Goal: Task Accomplishment & Management: Manage account settings

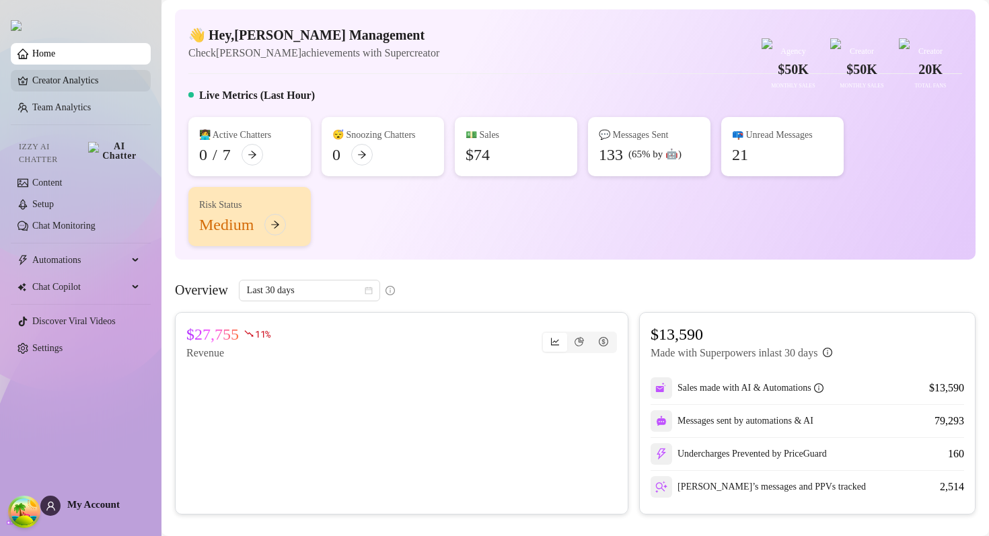
click at [32, 92] on link "Creator Analytics" at bounding box center [86, 81] width 108 height 22
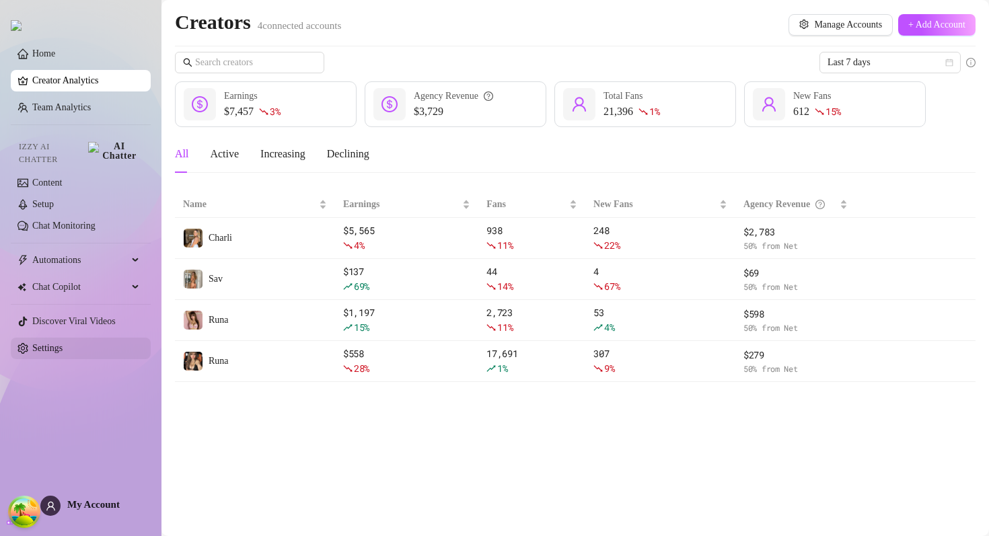
click at [63, 347] on link "Settings" at bounding box center [47, 348] width 30 height 10
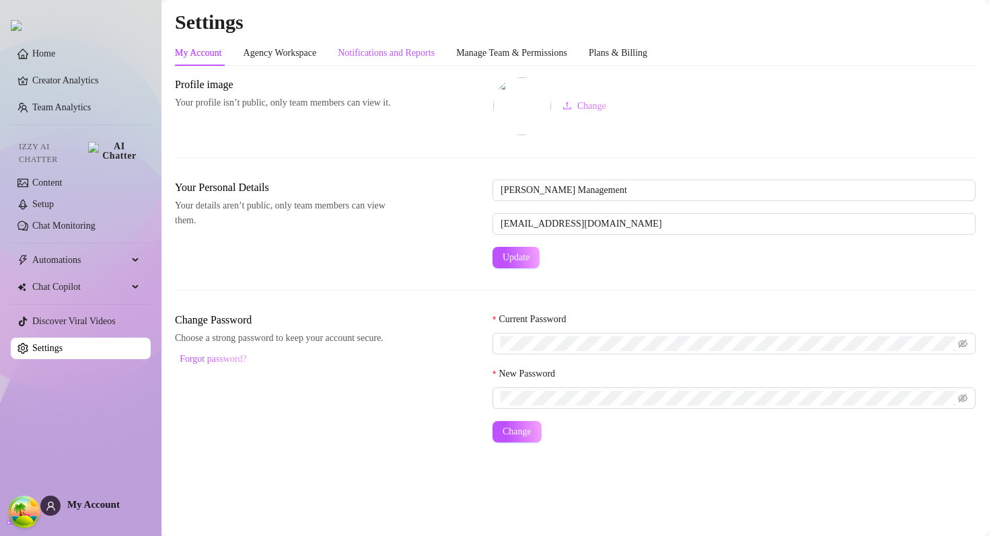
click at [435, 46] on div "Notifications and Reports" at bounding box center [386, 53] width 97 height 15
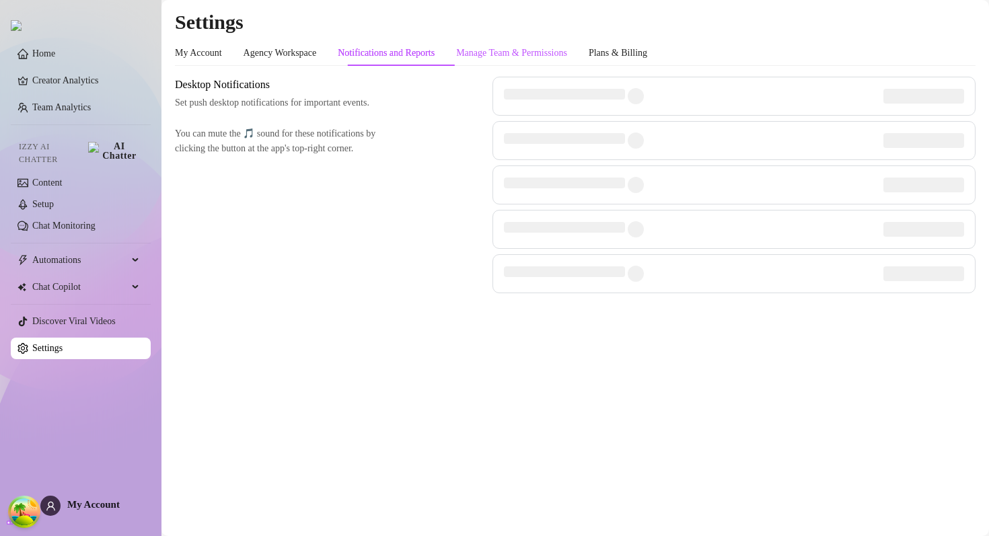
click at [551, 55] on div "Manage Team & Permissions" at bounding box center [511, 53] width 111 height 15
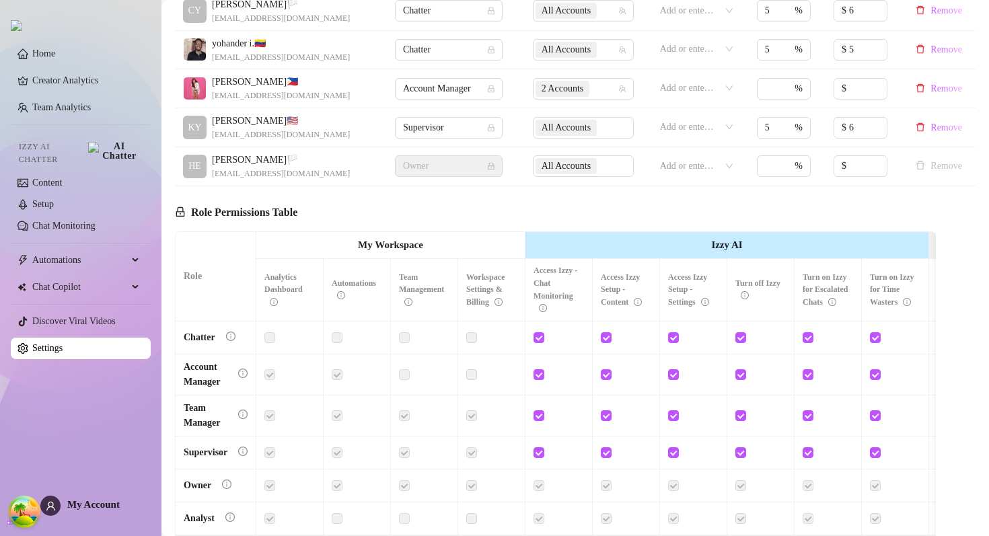
scroll to position [423, 0]
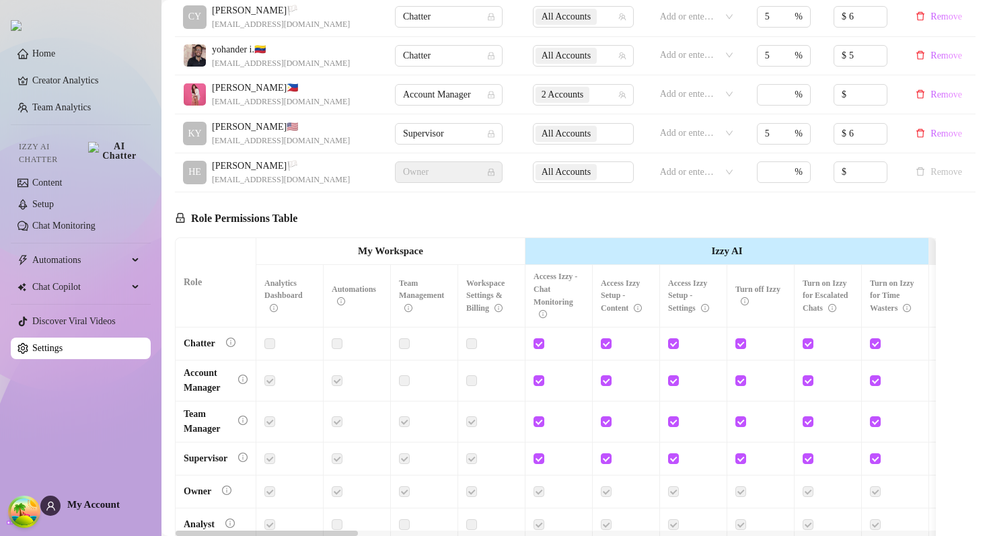
click at [205, 218] on h5 "Role Permissions Table" at bounding box center [236, 219] width 123 height 16
drag, startPoint x: 205, startPoint y: 218, endPoint x: 281, endPoint y: 219, distance: 75.4
click at [281, 219] on h5 "Role Permissions Table" at bounding box center [236, 219] width 123 height 16
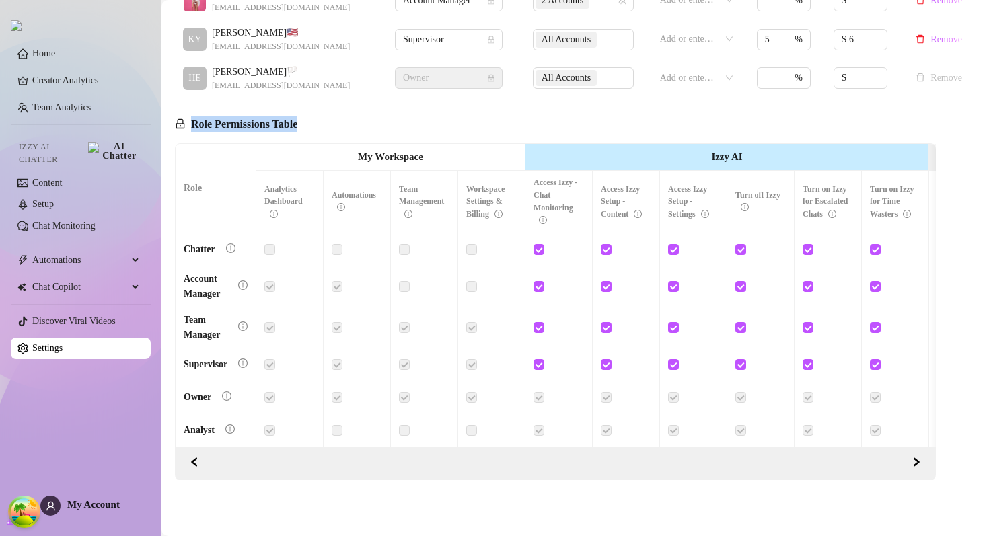
scroll to position [353, 0]
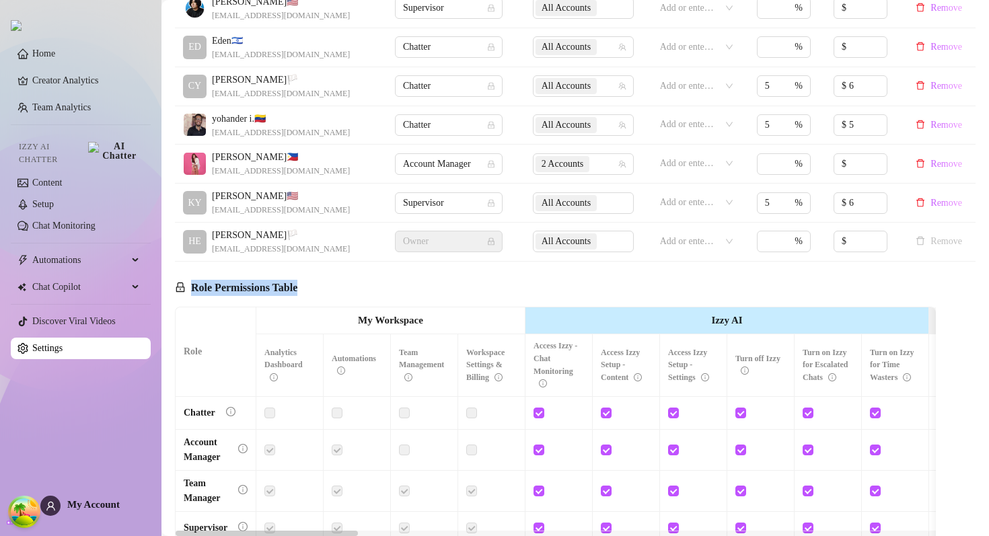
click at [245, 298] on div "Role Permissions Table" at bounding box center [236, 284] width 123 height 45
click at [244, 288] on h5 "Role Permissions Table" at bounding box center [236, 288] width 123 height 16
drag, startPoint x: 244, startPoint y: 288, endPoint x: 285, endPoint y: 289, distance: 41.7
click at [285, 289] on h5 "Role Permissions Table" at bounding box center [236, 288] width 123 height 16
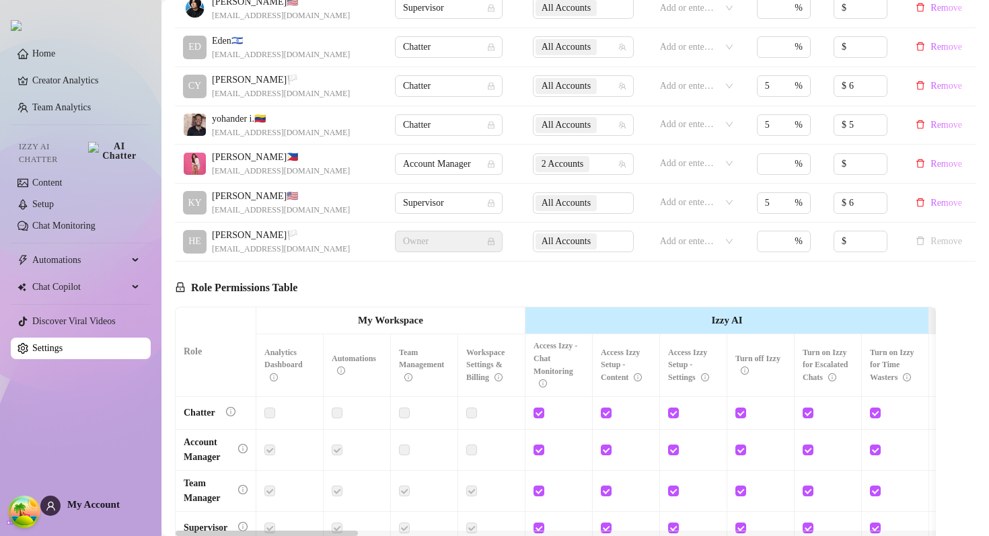
click at [203, 286] on h5 "Role Permissions Table" at bounding box center [236, 288] width 123 height 16
drag, startPoint x: 203, startPoint y: 286, endPoint x: 279, endPoint y: 285, distance: 76.1
click at [279, 285] on h5 "Role Permissions Table" at bounding box center [236, 288] width 123 height 16
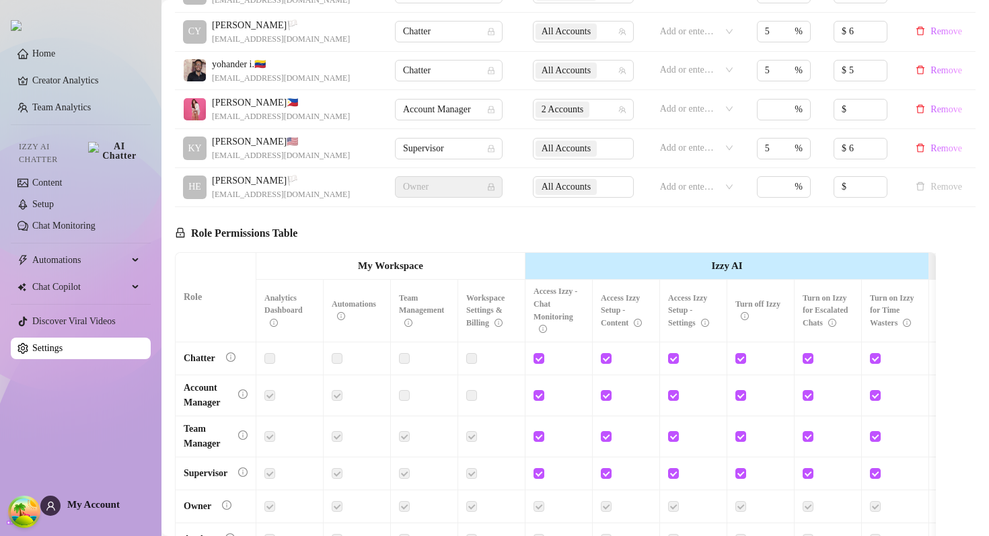
scroll to position [465, 0]
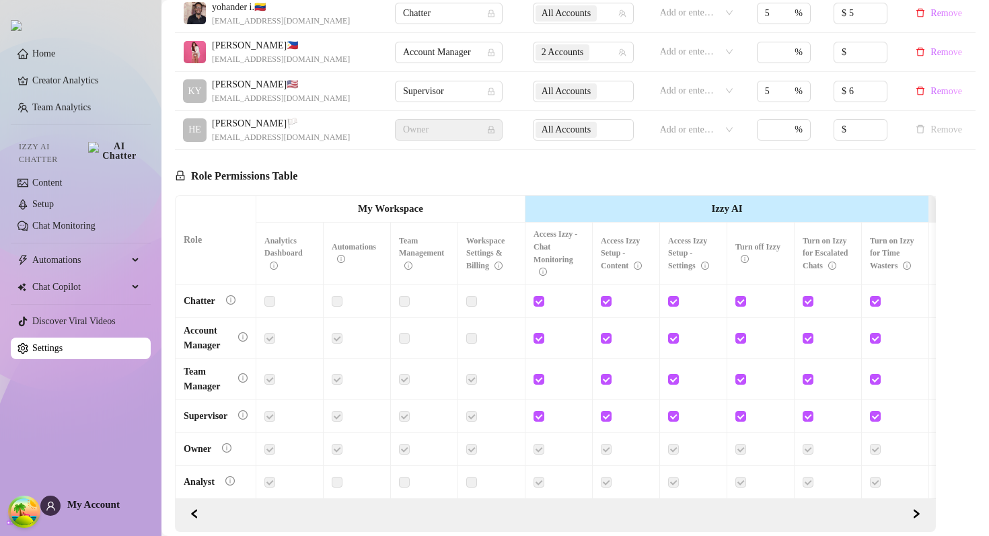
click at [202, 174] on h5 "Role Permissions Table" at bounding box center [236, 176] width 123 height 16
drag, startPoint x: 202, startPoint y: 174, endPoint x: 355, endPoint y: 172, distance: 153.5
click at [355, 172] on div "Role Permissions Table Role My Workspace Izzy AI OnlyFans Side Menu OnlyFans Ch…" at bounding box center [555, 341] width 761 height 382
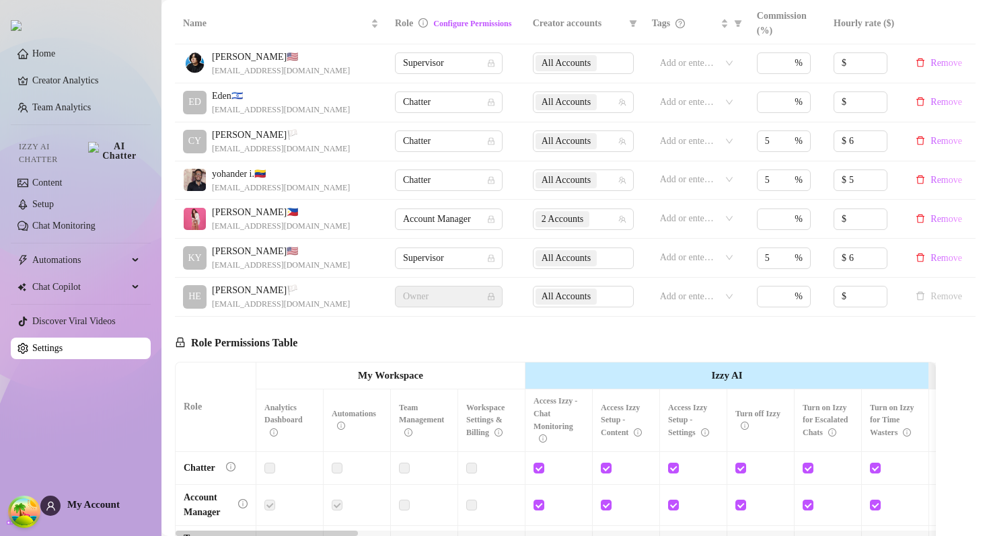
scroll to position [226, 0]
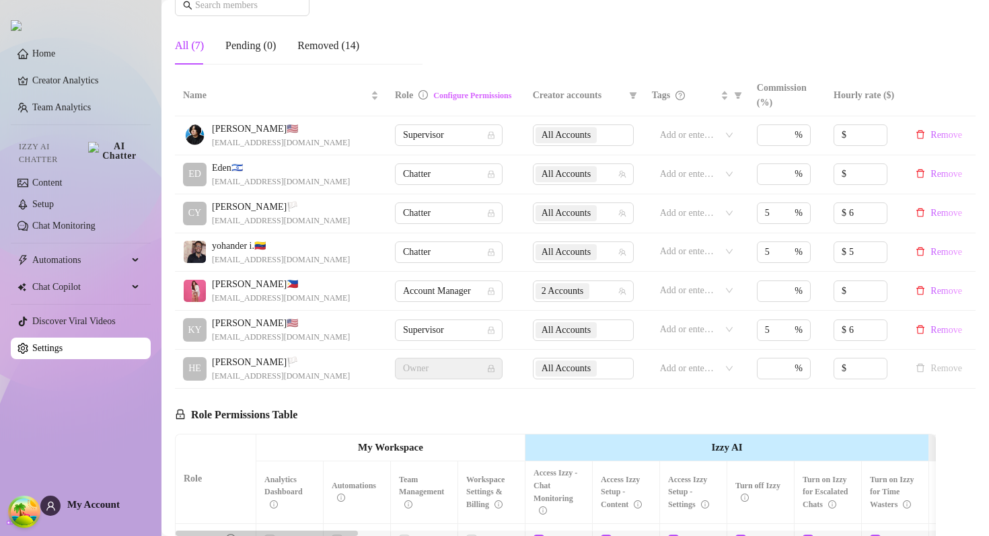
click at [437, 99] on link "Configure Permissions" at bounding box center [472, 95] width 78 height 9
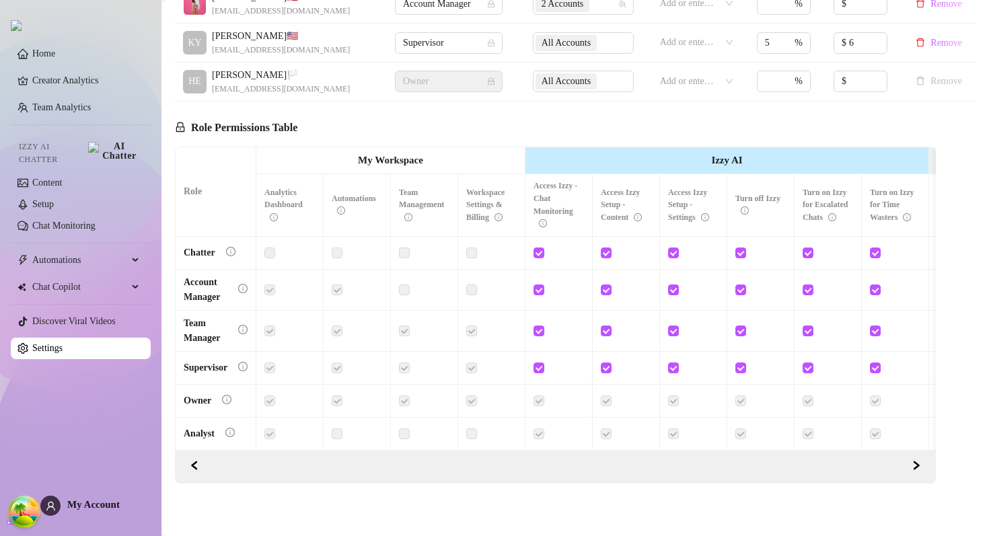
scroll to position [517, 0]
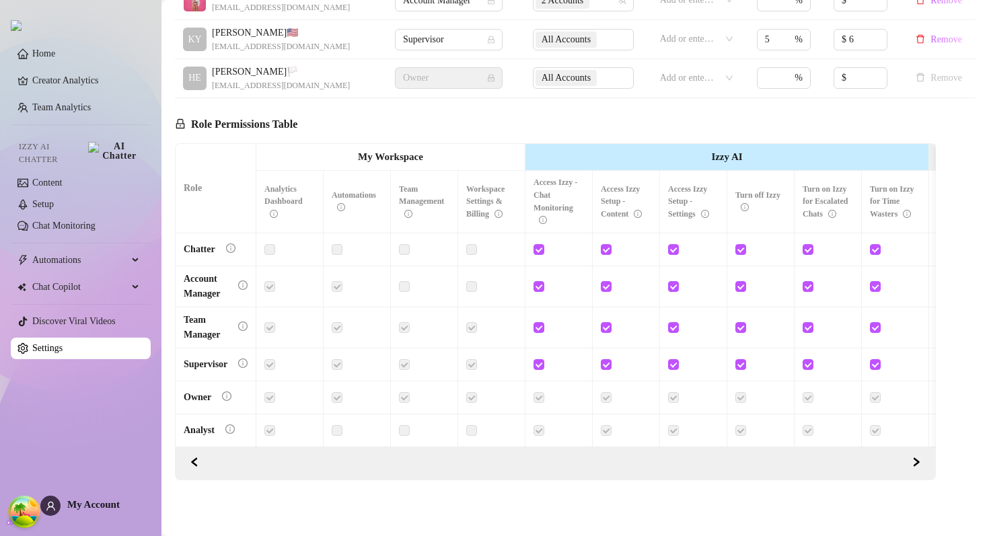
click at [45, 154] on span "Izzy AI Chatter" at bounding box center [51, 154] width 64 height 26
click at [45, 151] on span "Izzy AI Chatter" at bounding box center [51, 154] width 64 height 26
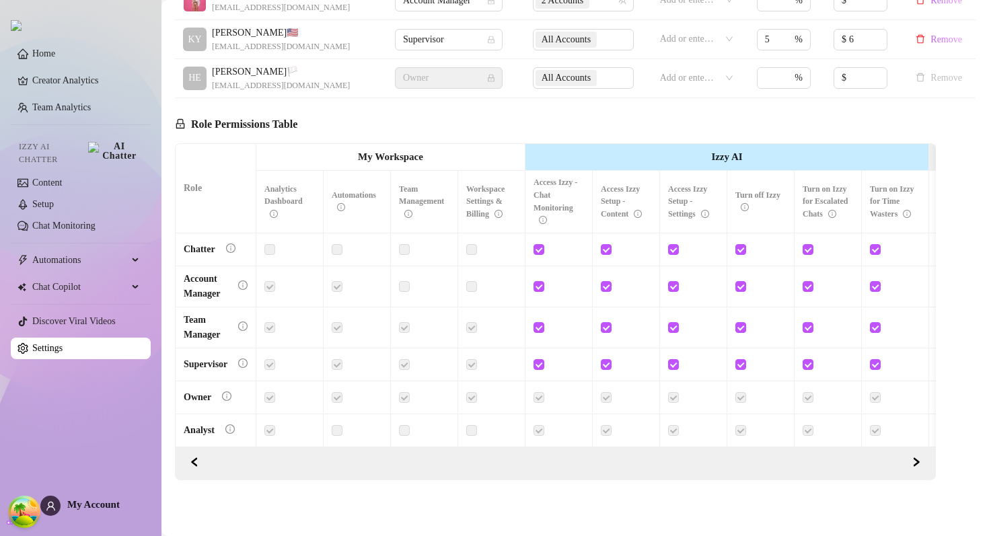
click at [45, 151] on span "Izzy AI Chatter" at bounding box center [51, 154] width 64 height 26
click at [65, 112] on link "Team Analytics" at bounding box center [61, 107] width 59 height 10
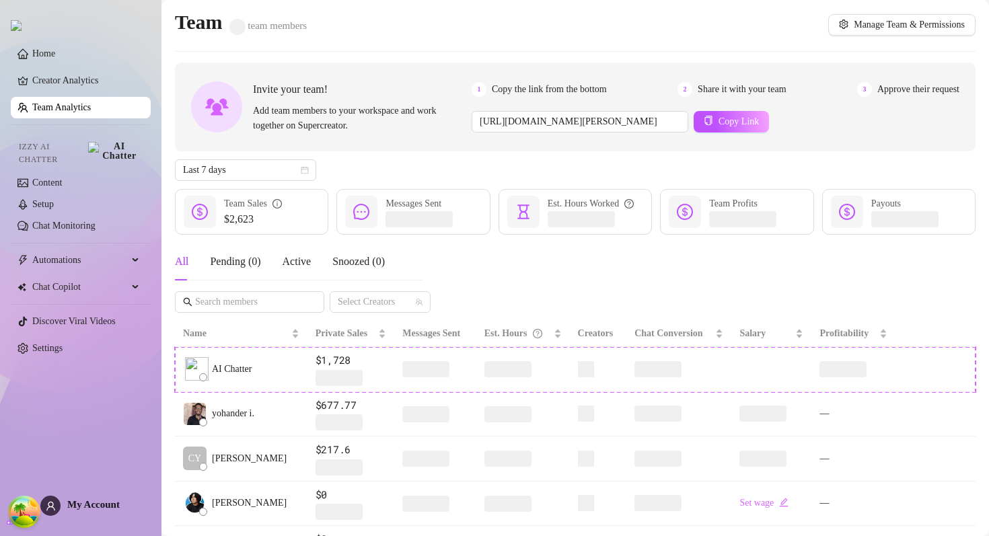
click at [556, 68] on div "Invite your team! Add team members to your workspace and work together on Super…" at bounding box center [575, 107] width 801 height 89
click at [543, 80] on div "Invite your team! Add team members to your workspace and work together on Super…" at bounding box center [575, 107] width 801 height 89
click at [563, 83] on span "Copy the link from the bottom" at bounding box center [549, 89] width 115 height 15
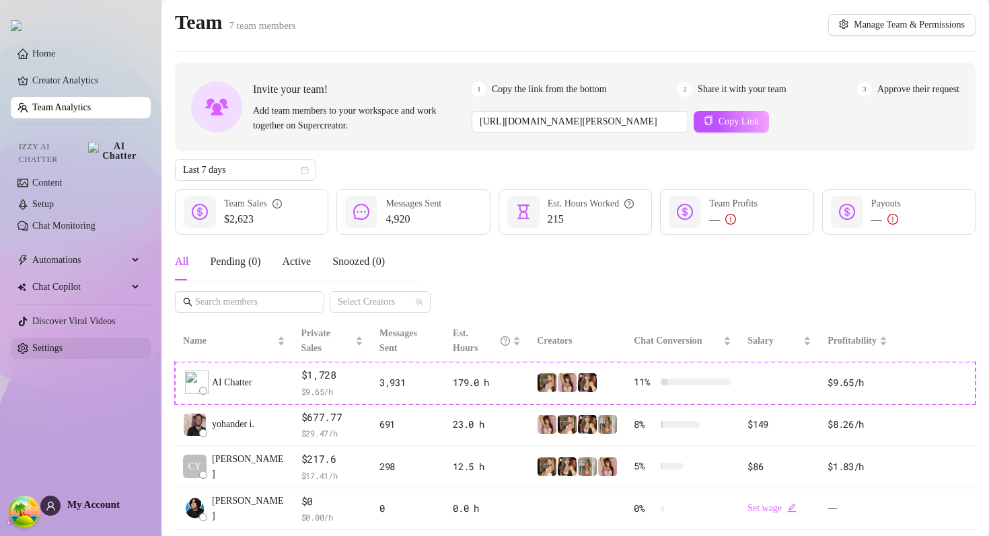
click at [45, 347] on link "Settings" at bounding box center [47, 348] width 30 height 10
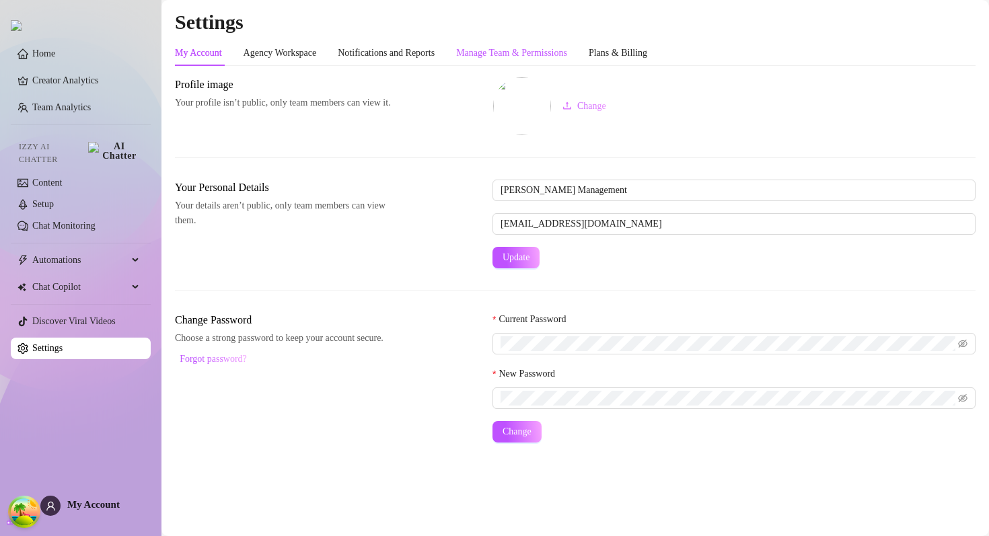
click at [506, 47] on div "Manage Team & Permissions" at bounding box center [511, 53] width 111 height 15
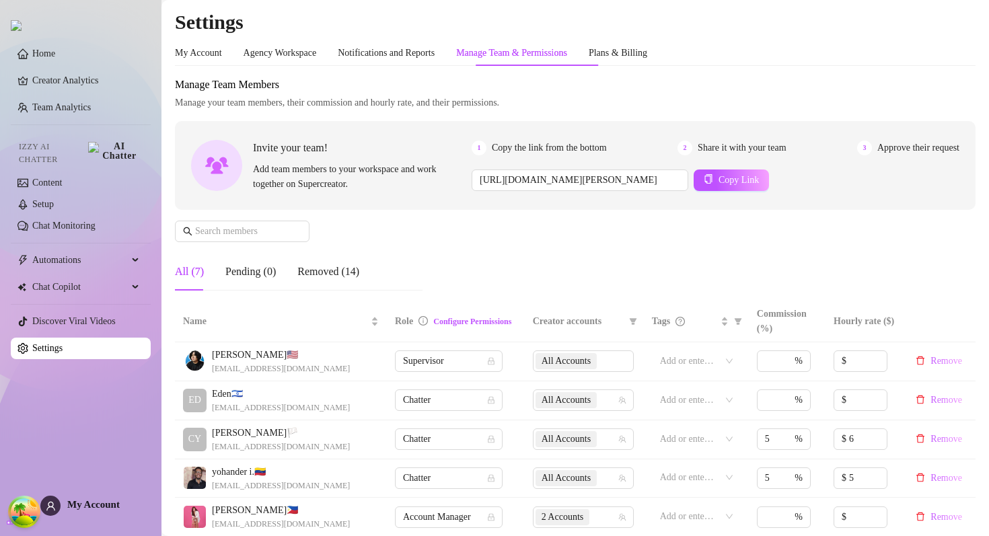
click at [466, 98] on span "Manage your team members, their commission and hourly rate, and their permissio…" at bounding box center [575, 103] width 801 height 15
click at [534, 197] on div "Invite your team! Add team members to your workspace and work together on Super…" at bounding box center [575, 165] width 801 height 89
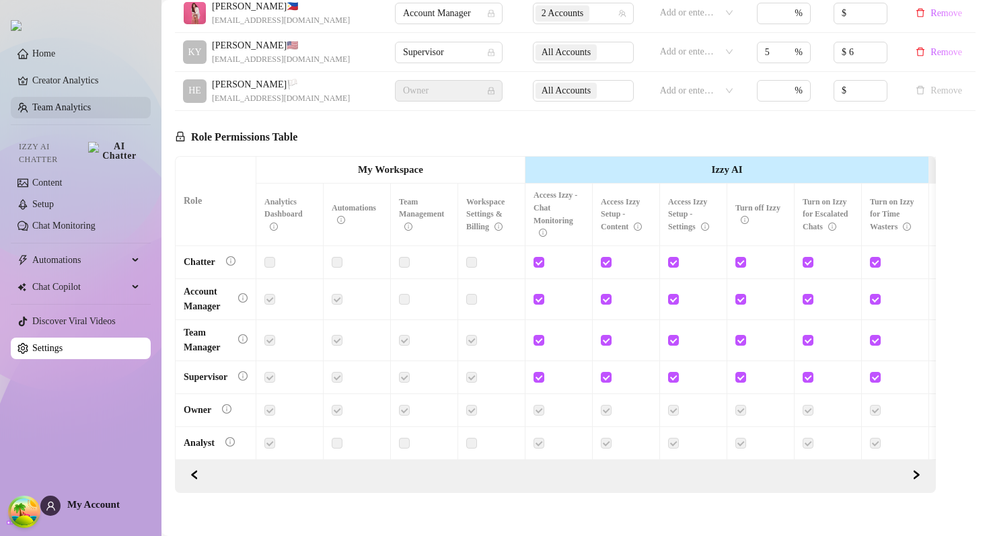
click at [65, 104] on link "Team Analytics" at bounding box center [61, 107] width 59 height 10
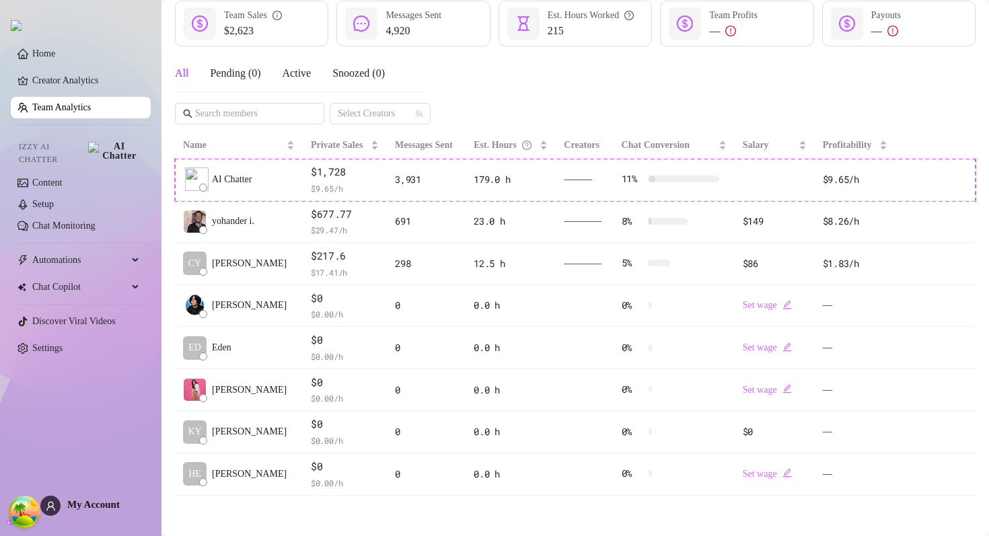
scroll to position [188, 0]
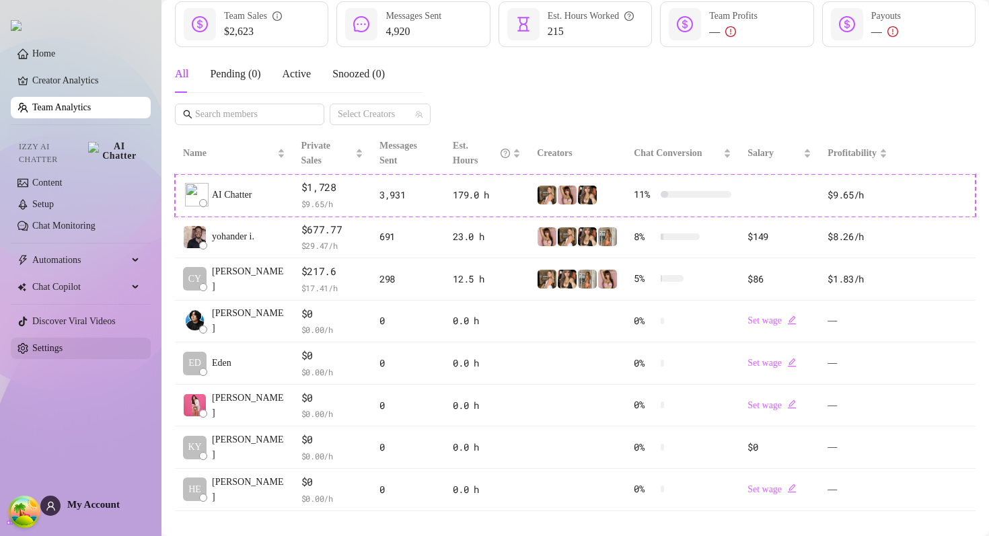
click at [63, 345] on link "Settings" at bounding box center [47, 348] width 30 height 10
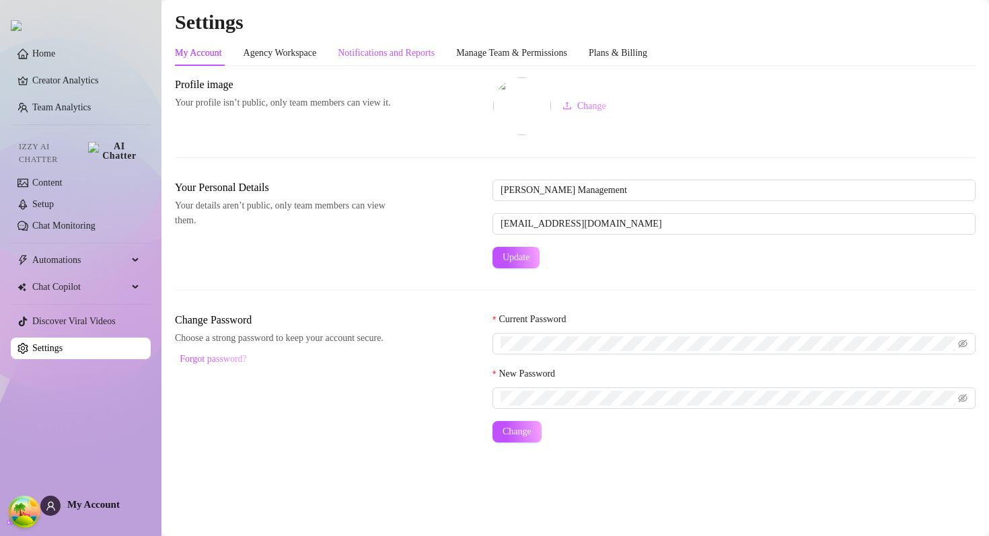
drag, startPoint x: 447, startPoint y: 53, endPoint x: 462, endPoint y: 53, distance: 15.5
click at [435, 53] on div "Notifications and Reports" at bounding box center [386, 53] width 97 height 15
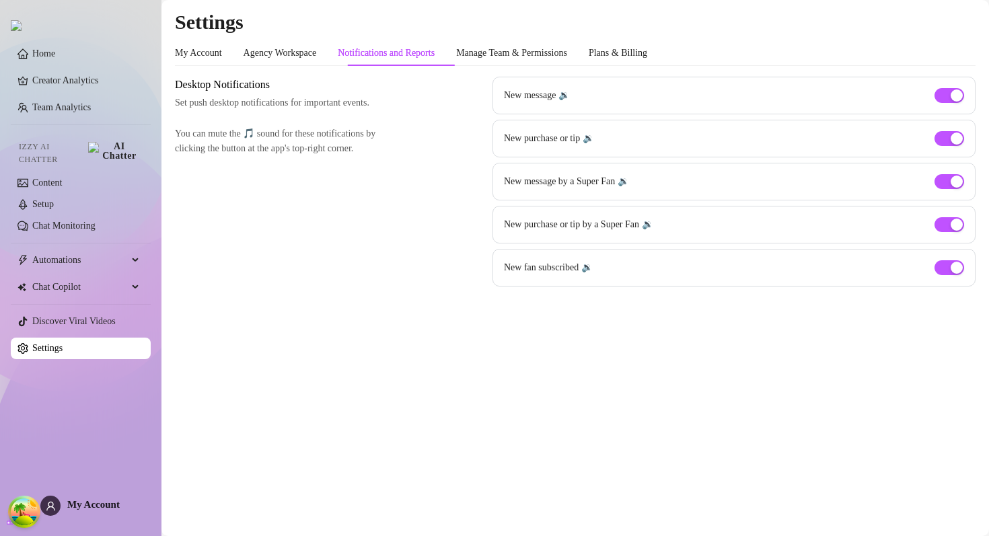
click at [473, 53] on div "My Account Agency Workspace Notifications and Reports Manage Team & Permissions…" at bounding box center [411, 53] width 473 height 26
click at [494, 53] on div "Manage Team & Permissions" at bounding box center [511, 53] width 111 height 15
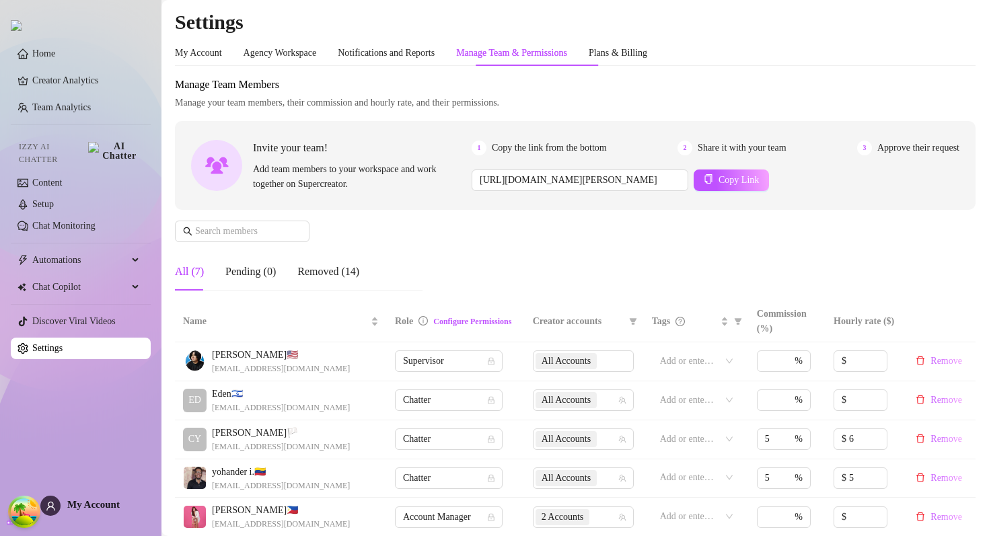
scroll to position [517, 0]
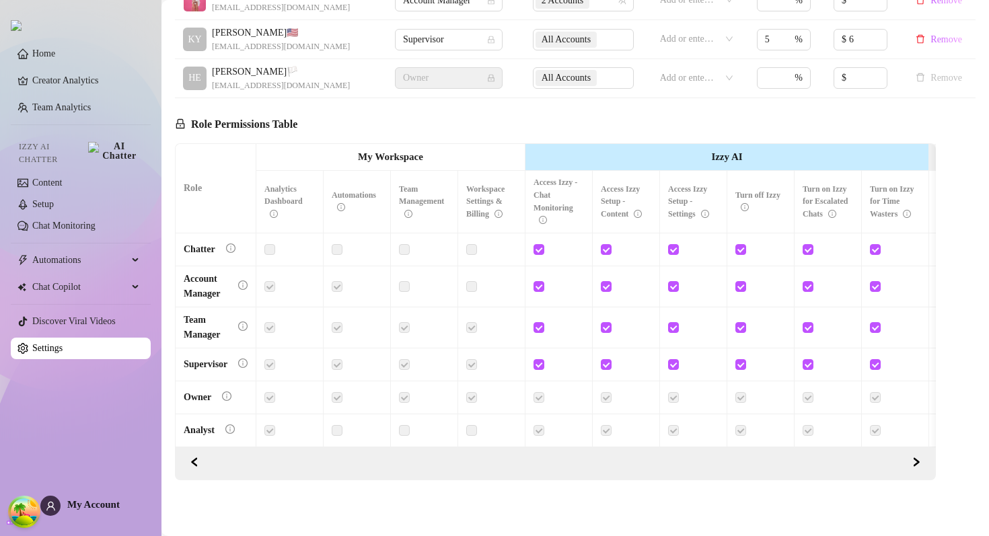
click at [203, 123] on h5 "Role Permissions Table" at bounding box center [236, 124] width 123 height 16
drag, startPoint x: 203, startPoint y: 123, endPoint x: 339, endPoint y: 123, distance: 136.0
click at [339, 123] on div "Role Permissions Table Role My Workspace Izzy AI OnlyFans Side Menu OnlyFans Ch…" at bounding box center [555, 289] width 761 height 382
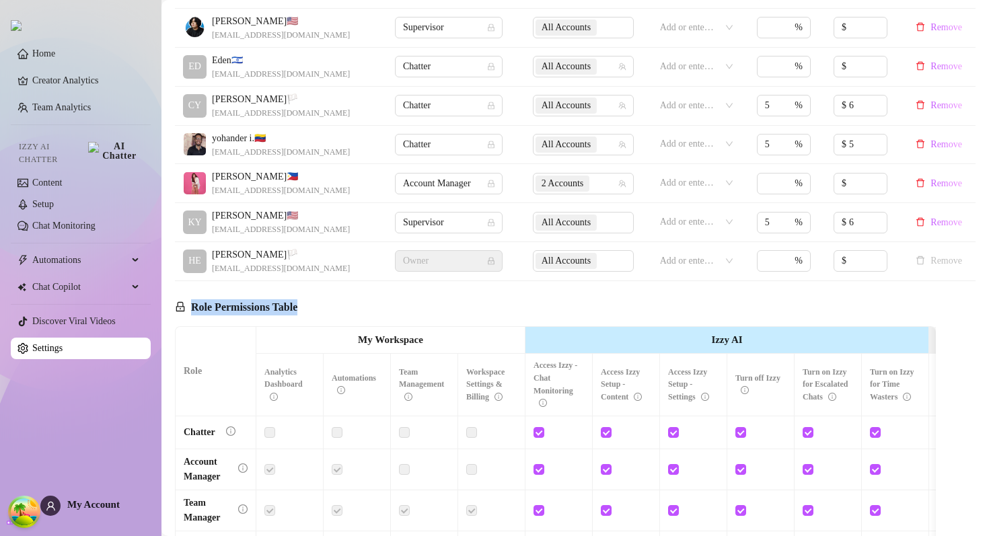
scroll to position [257, 0]
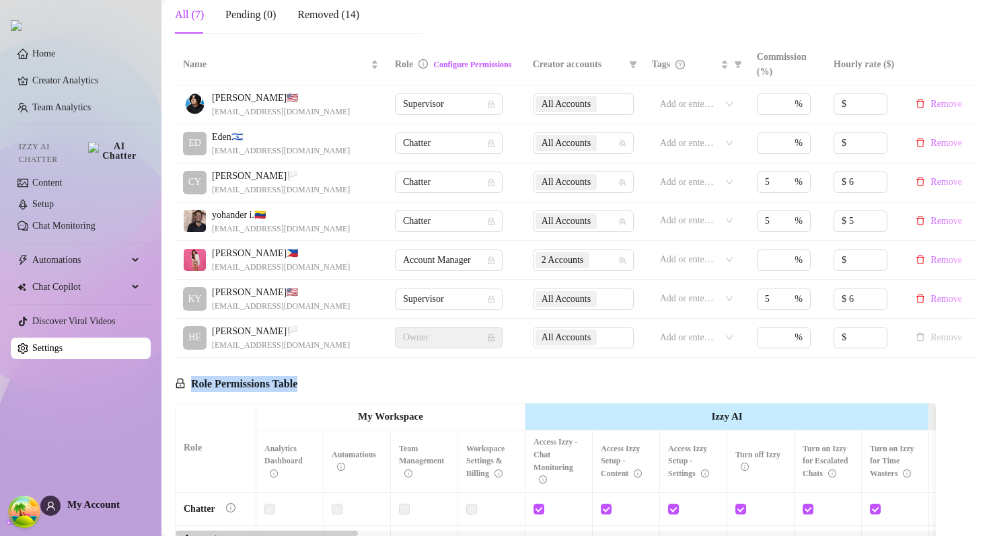
click at [246, 383] on h5 "Role Permissions Table" at bounding box center [236, 384] width 123 height 16
click at [285, 382] on h5 "Role Permissions Table" at bounding box center [236, 384] width 123 height 16
click at [238, 387] on h5 "Role Permissions Table" at bounding box center [236, 384] width 123 height 16
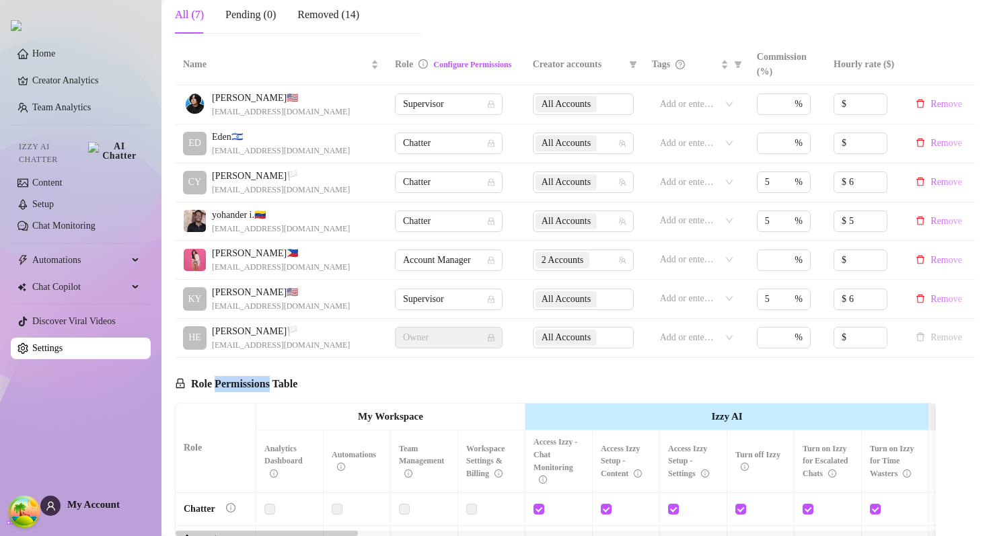
click at [238, 387] on h5 "Role Permissions Table" at bounding box center [236, 384] width 123 height 16
click at [263, 384] on h5 "Role Permissions Table" at bounding box center [236, 384] width 123 height 16
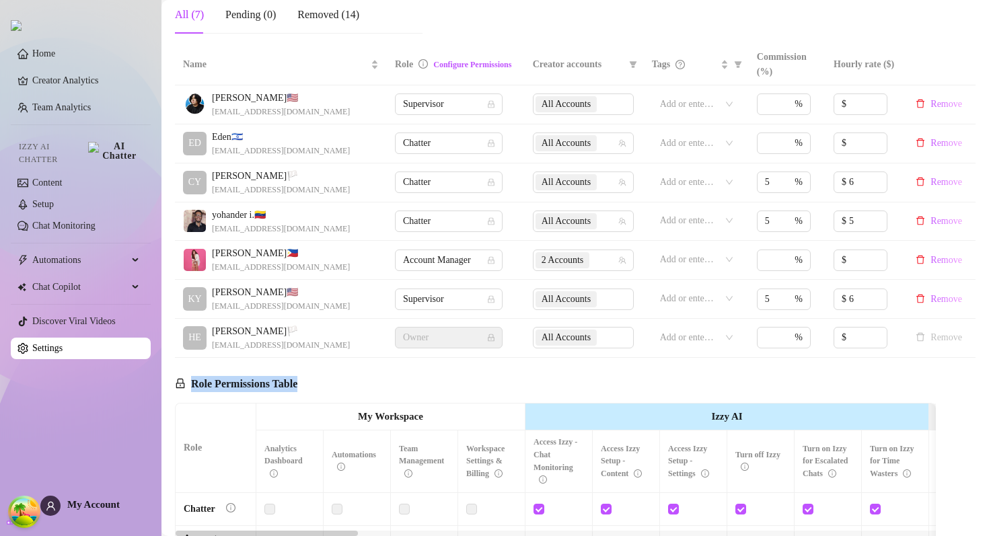
click at [263, 384] on h5 "Role Permissions Table" at bounding box center [236, 384] width 123 height 16
click at [54, 199] on link "Setup" at bounding box center [43, 204] width 22 height 10
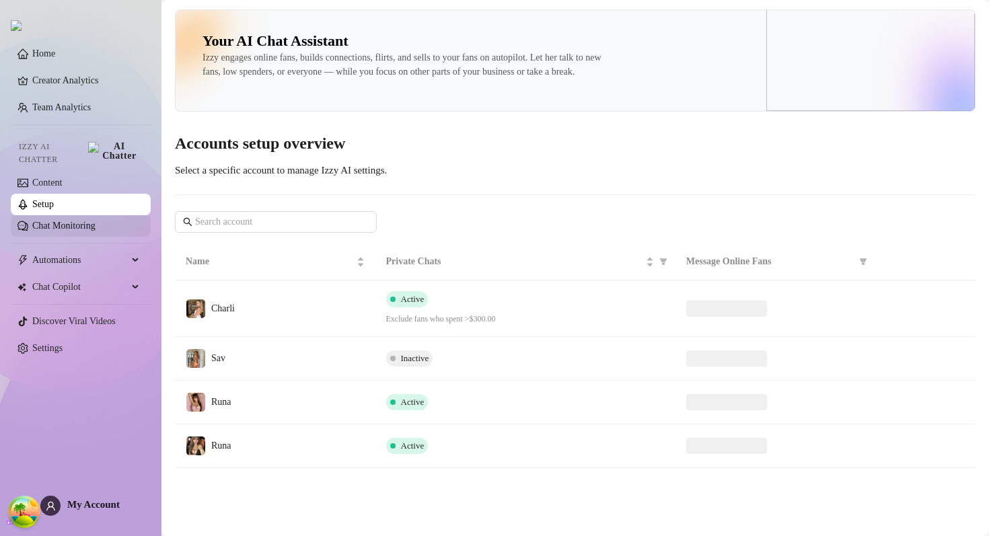
click at [74, 221] on link "Chat Monitoring" at bounding box center [63, 226] width 63 height 10
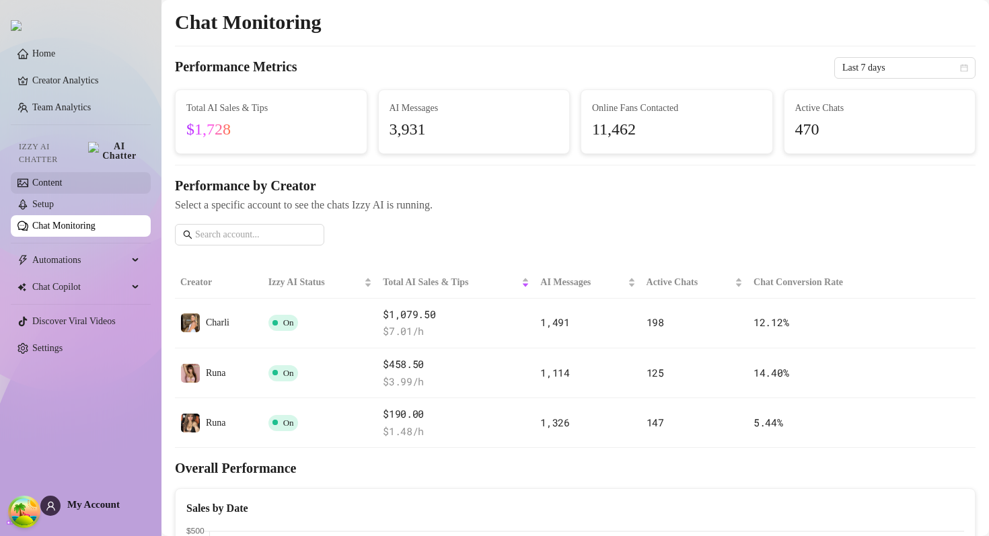
click at [62, 180] on link "Content" at bounding box center [47, 183] width 30 height 10
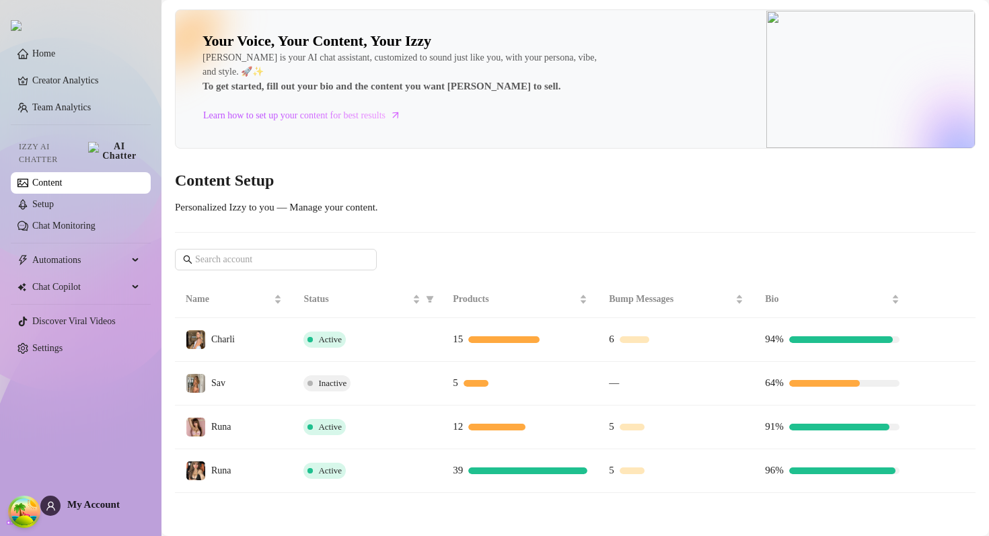
click at [611, 198] on div "Your Voice, Your Content, Your [PERSON_NAME] is your AI chat assistant, customi…" at bounding box center [575, 251] width 801 height 484
click at [54, 201] on link "Setup" at bounding box center [43, 204] width 22 height 10
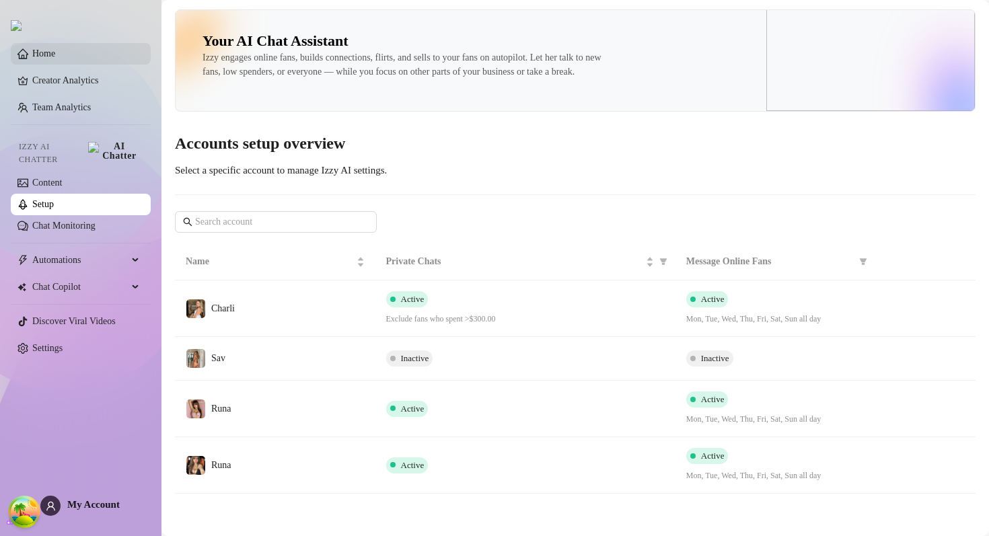
click at [32, 53] on link "Home" at bounding box center [43, 53] width 23 height 10
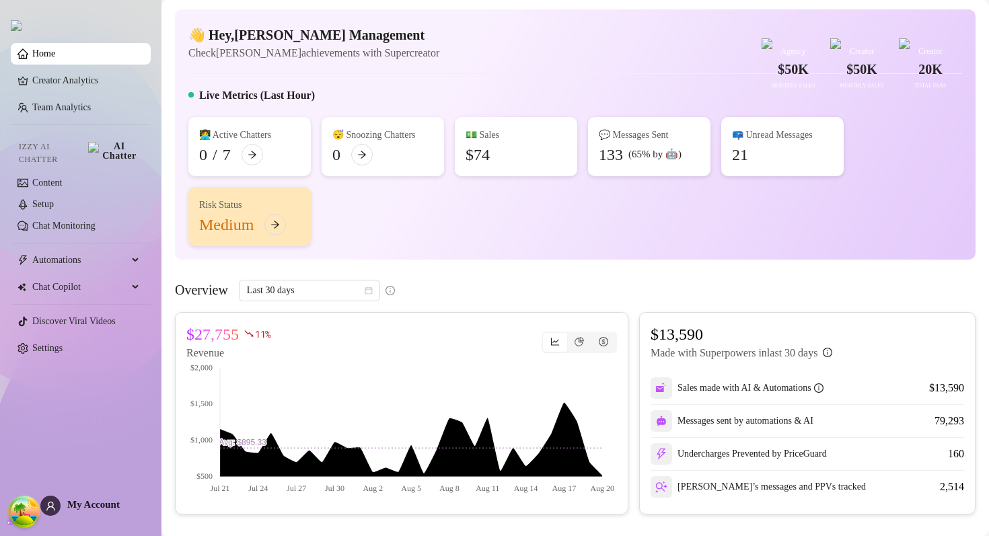
click at [506, 74] on div at bounding box center [575, 73] width 774 height 1
click at [54, 199] on link "Setup" at bounding box center [43, 204] width 22 height 10
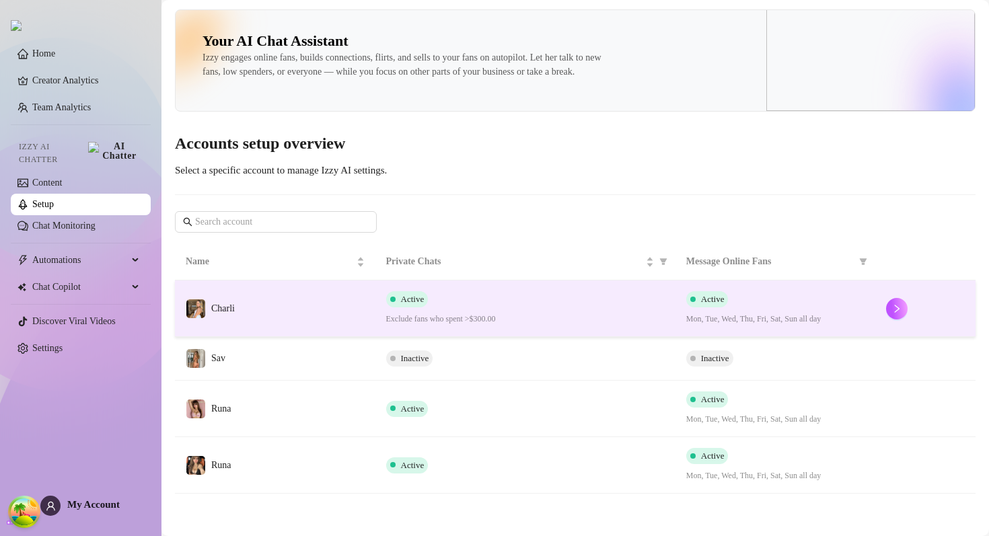
click at [307, 333] on td "Charli" at bounding box center [275, 309] width 201 height 57
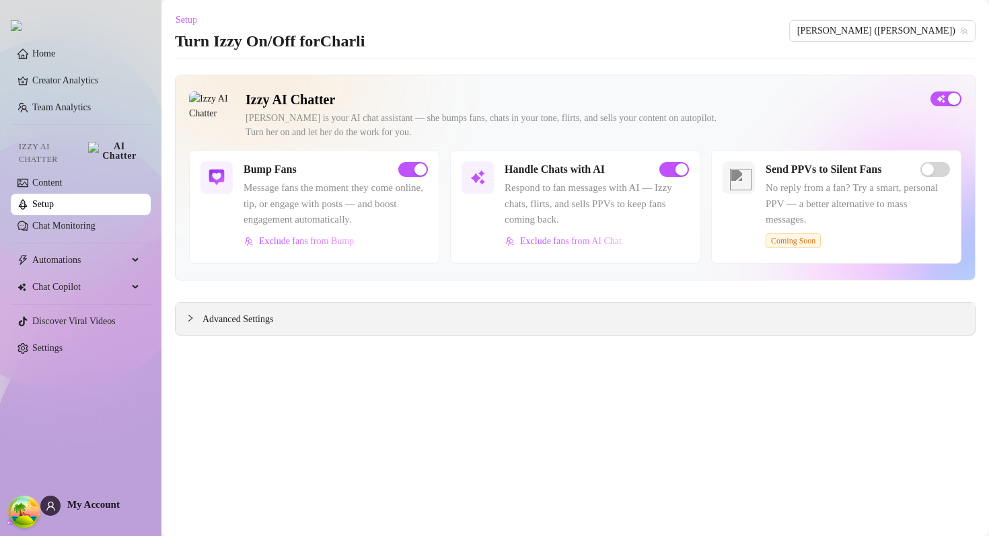
click at [532, 320] on div "Advanced Settings" at bounding box center [576, 319] width 800 height 32
click at [210, 327] on div "Advanced Settings" at bounding box center [576, 319] width 800 height 32
click at [197, 320] on div at bounding box center [194, 318] width 16 height 15
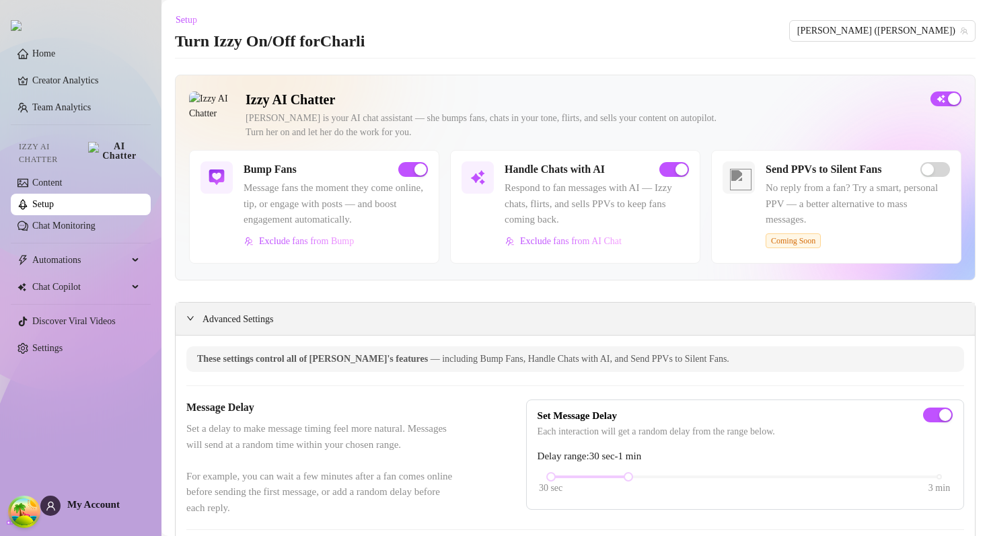
click at [193, 320] on icon "expanded" at bounding box center [190, 318] width 8 height 8
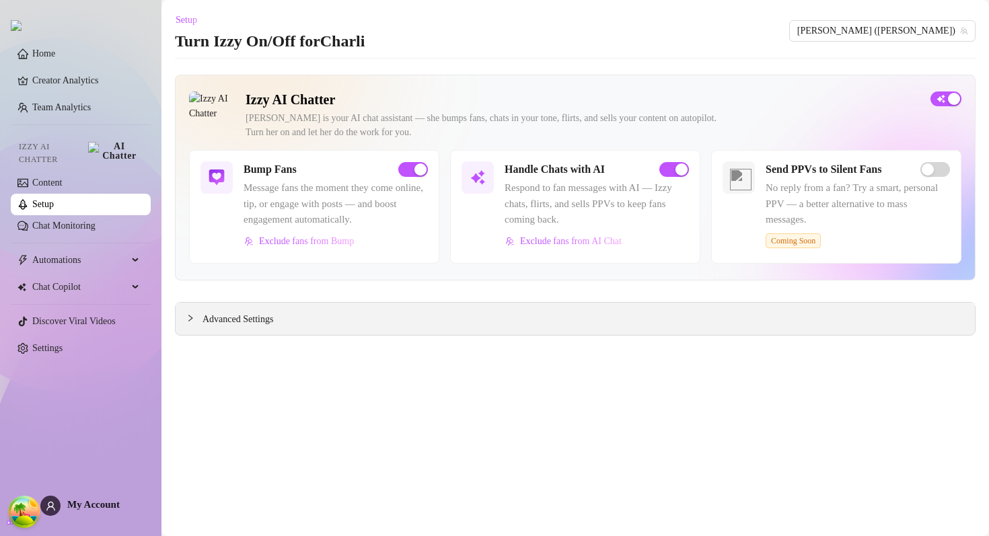
click at [193, 320] on icon "collapsed" at bounding box center [190, 318] width 8 height 8
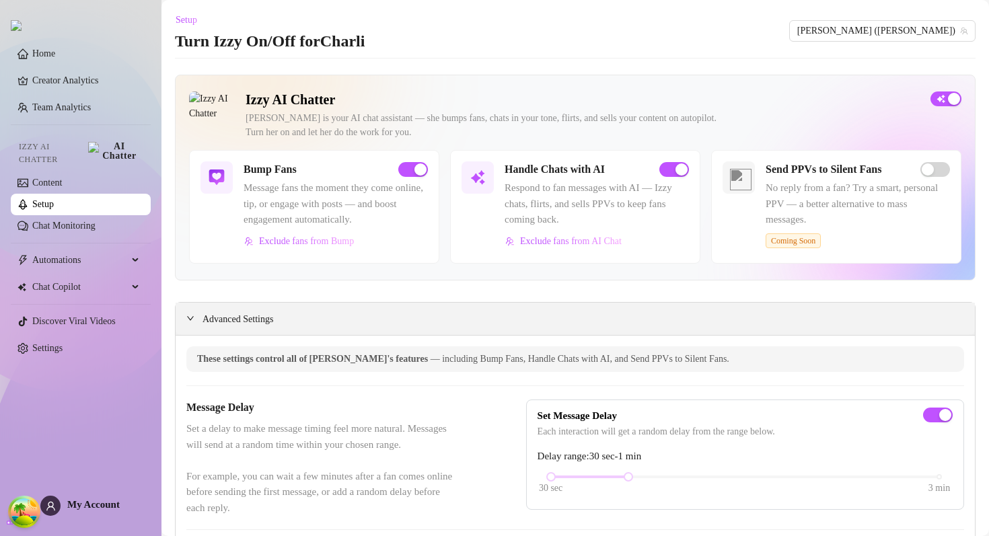
click at [193, 320] on icon "expanded" at bounding box center [190, 318] width 8 height 8
